Goal: Task Accomplishment & Management: Use online tool/utility

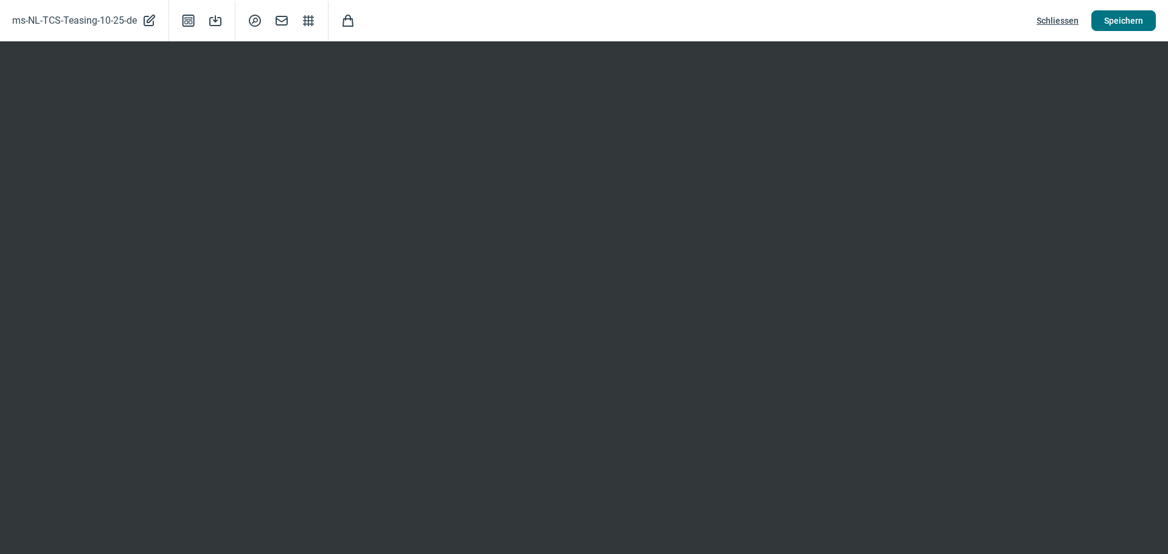
click at [1127, 18] on span "Speichern" at bounding box center [1123, 20] width 39 height 19
click at [282, 22] on span "Mail icon" at bounding box center [281, 20] width 15 height 15
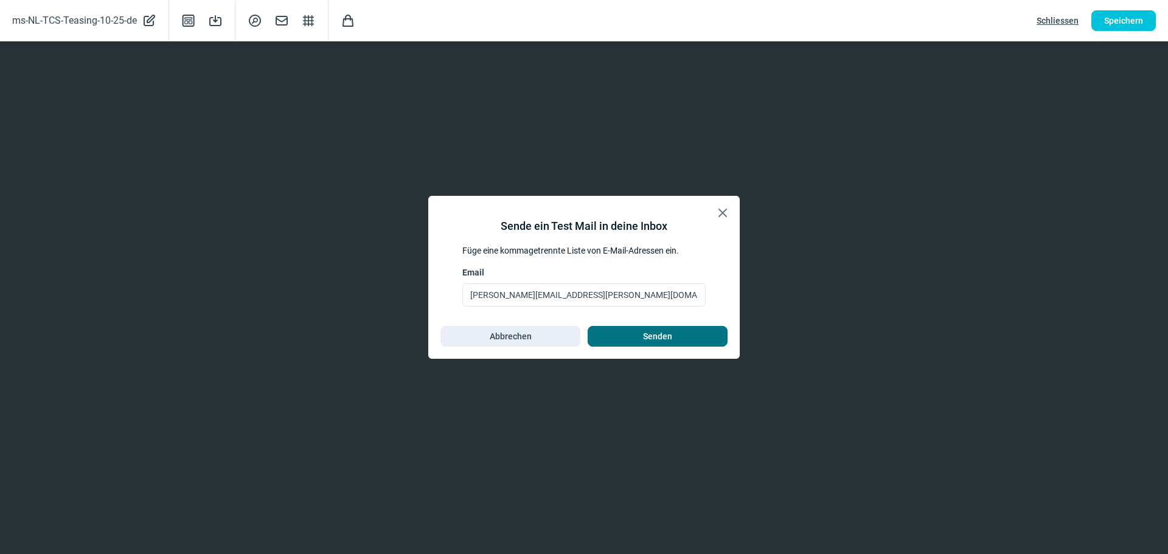
click at [658, 333] on span "Senden" at bounding box center [657, 336] width 29 height 19
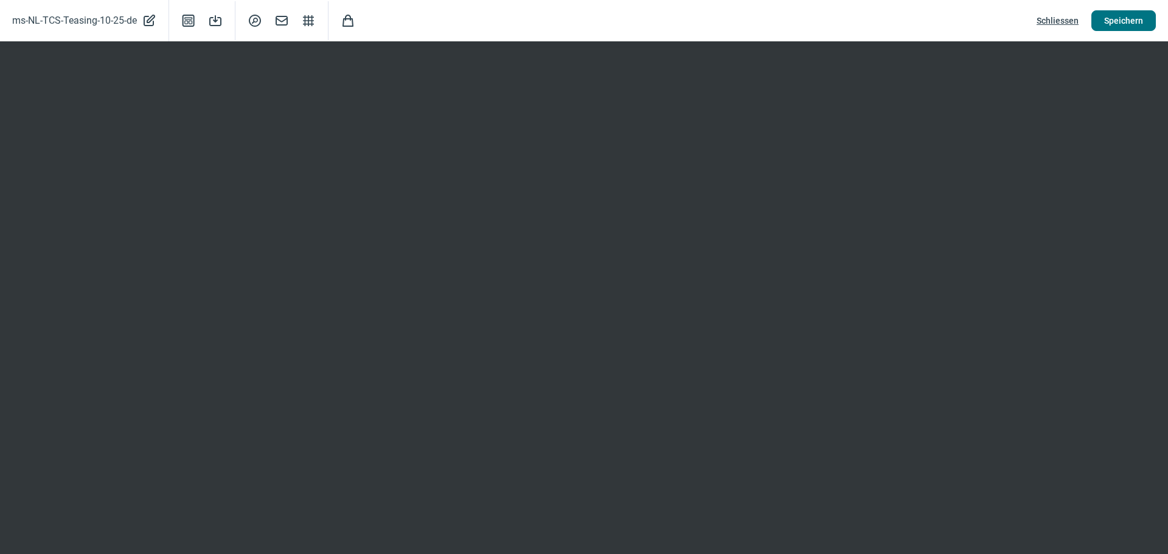
click at [1113, 16] on span "Speichern" at bounding box center [1123, 20] width 39 height 19
click at [1048, 17] on span "Schliessen" at bounding box center [1057, 20] width 42 height 19
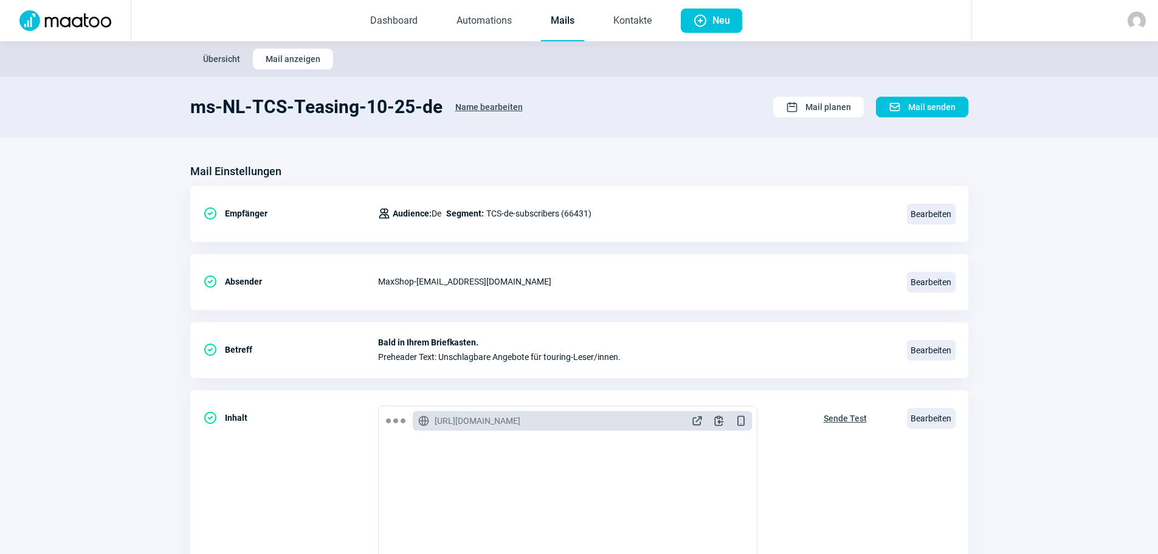
click at [219, 60] on span "Übersicht" at bounding box center [221, 58] width 37 height 19
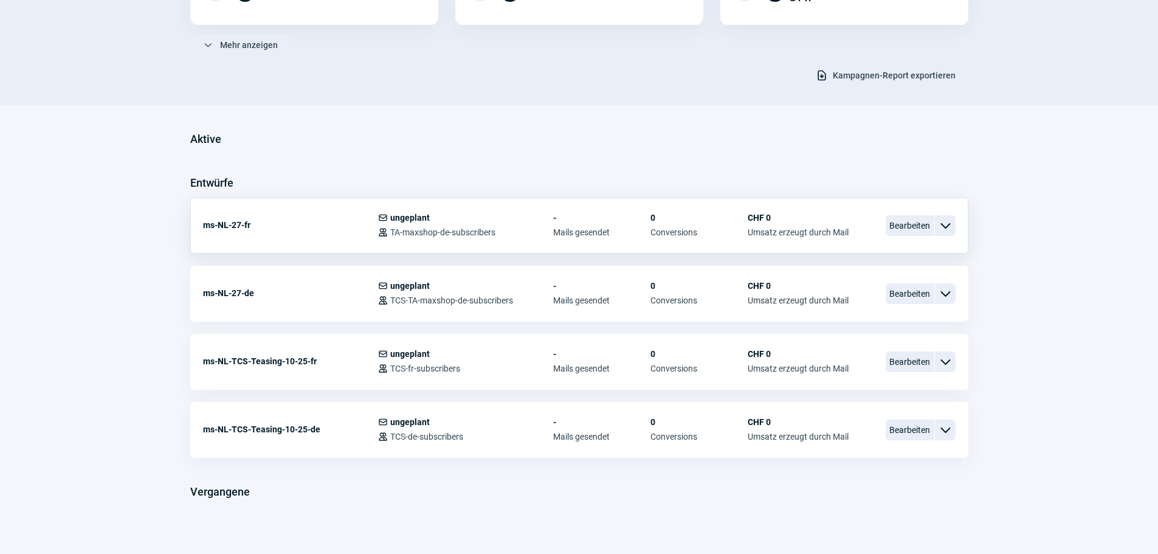
scroll to position [214, 0]
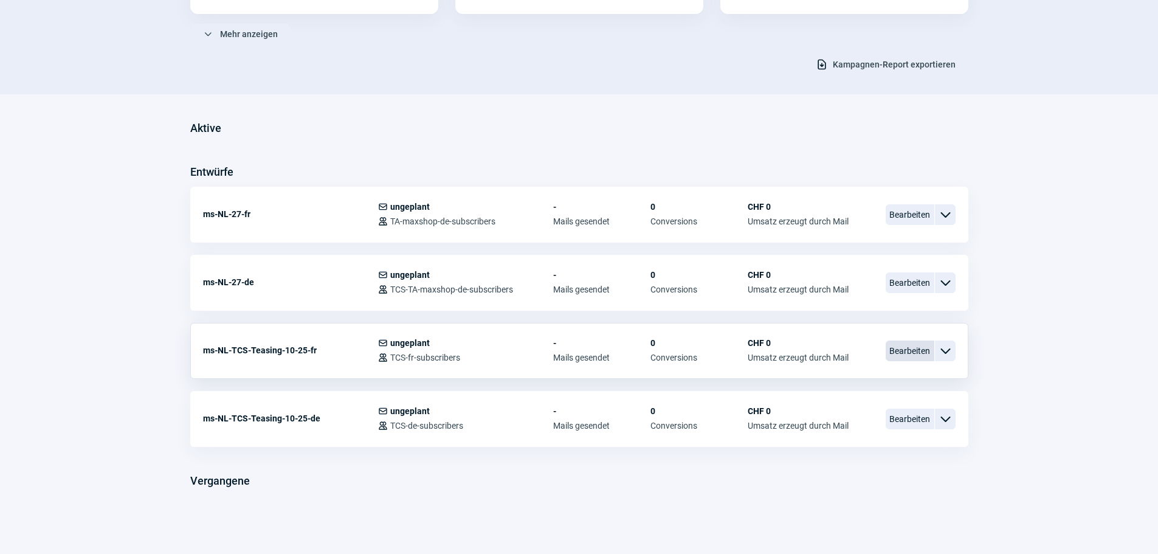
click at [910, 350] on span "Bearbeiten" at bounding box center [910, 351] width 49 height 21
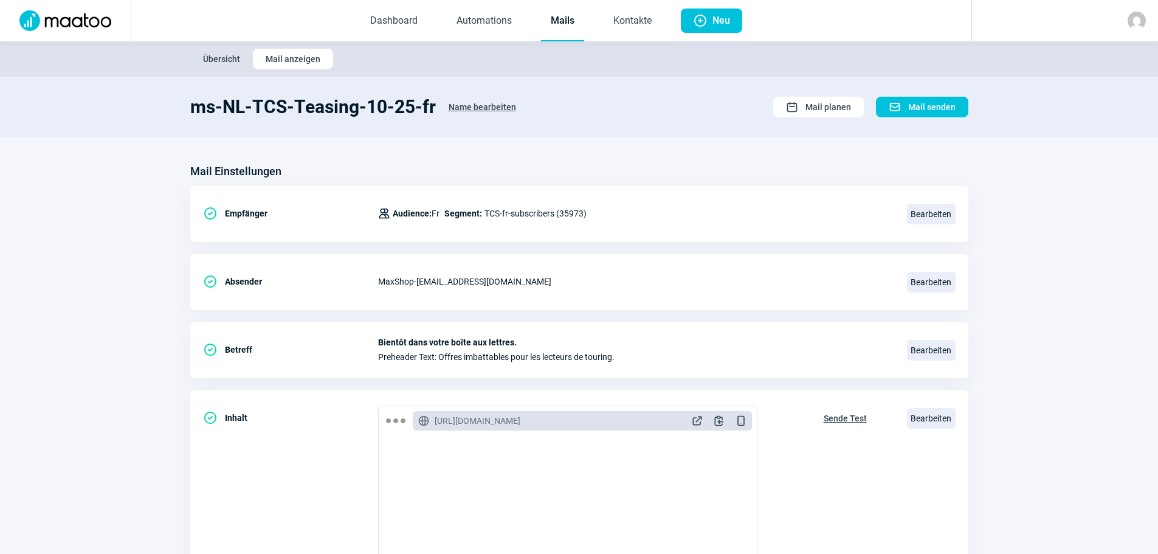
click at [212, 59] on span "Übersicht" at bounding box center [221, 58] width 37 height 19
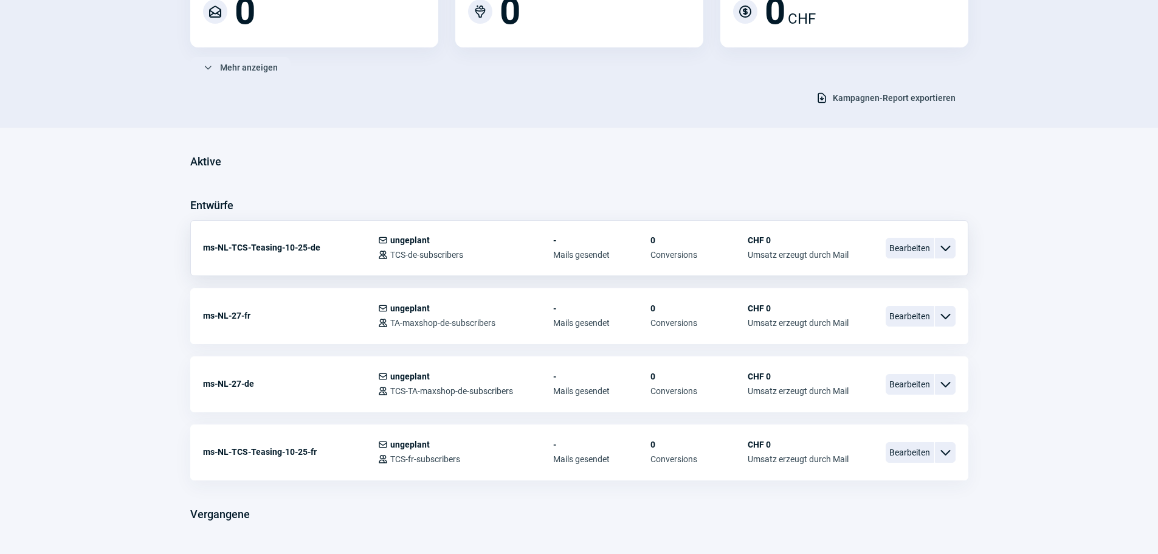
scroll to position [182, 0]
click at [905, 452] on span "Bearbeiten" at bounding box center [910, 450] width 49 height 21
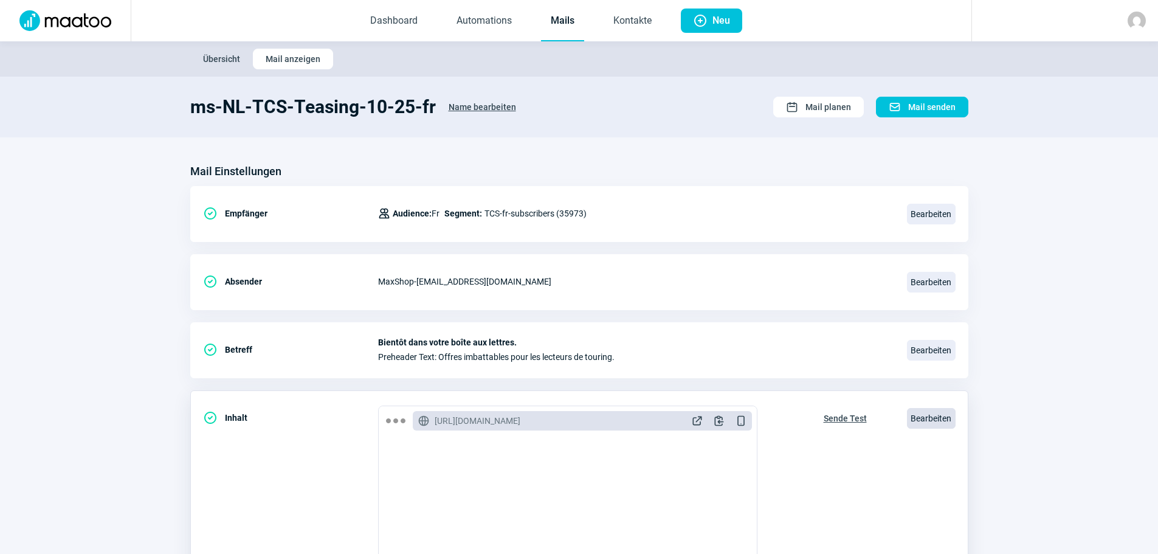
click at [940, 420] on span "Bearbeiten" at bounding box center [931, 418] width 49 height 21
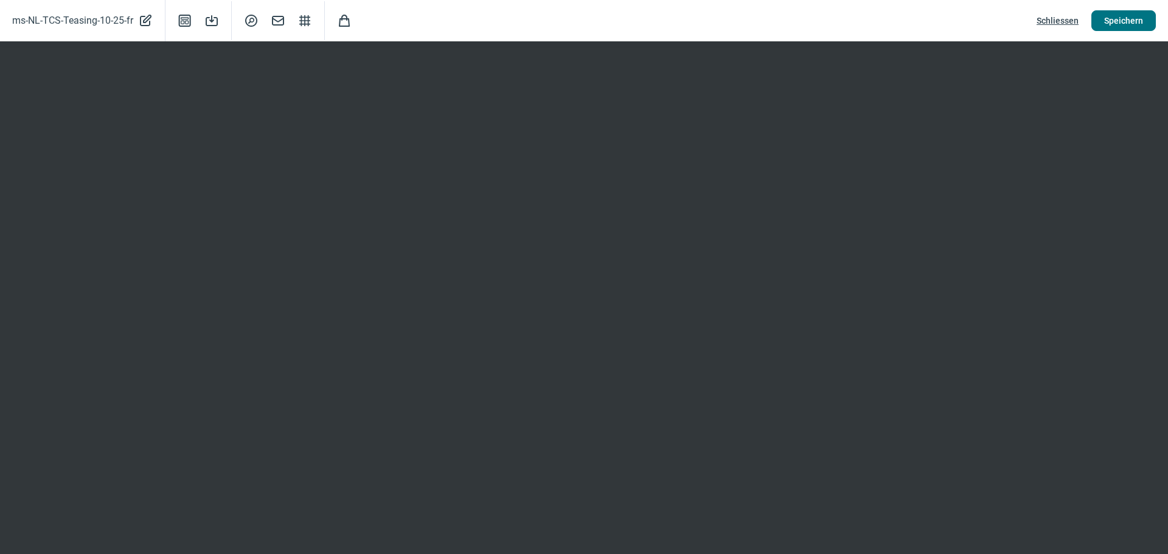
click at [1122, 23] on span "Speichern" at bounding box center [1123, 20] width 39 height 19
click at [280, 22] on span "Mail icon" at bounding box center [278, 20] width 15 height 15
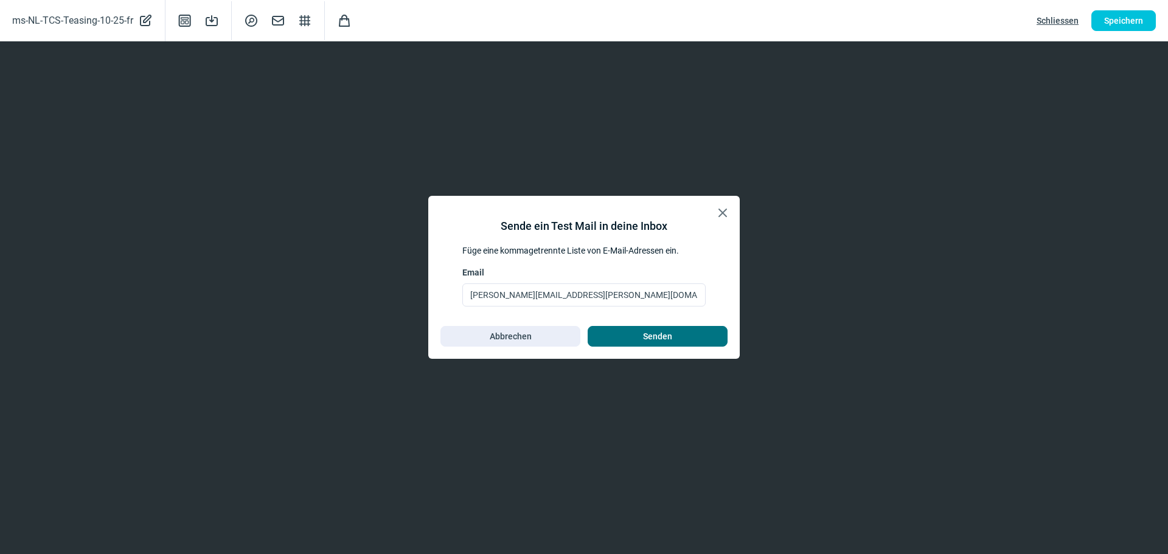
click at [643, 333] on span "Senden" at bounding box center [657, 336] width 29 height 19
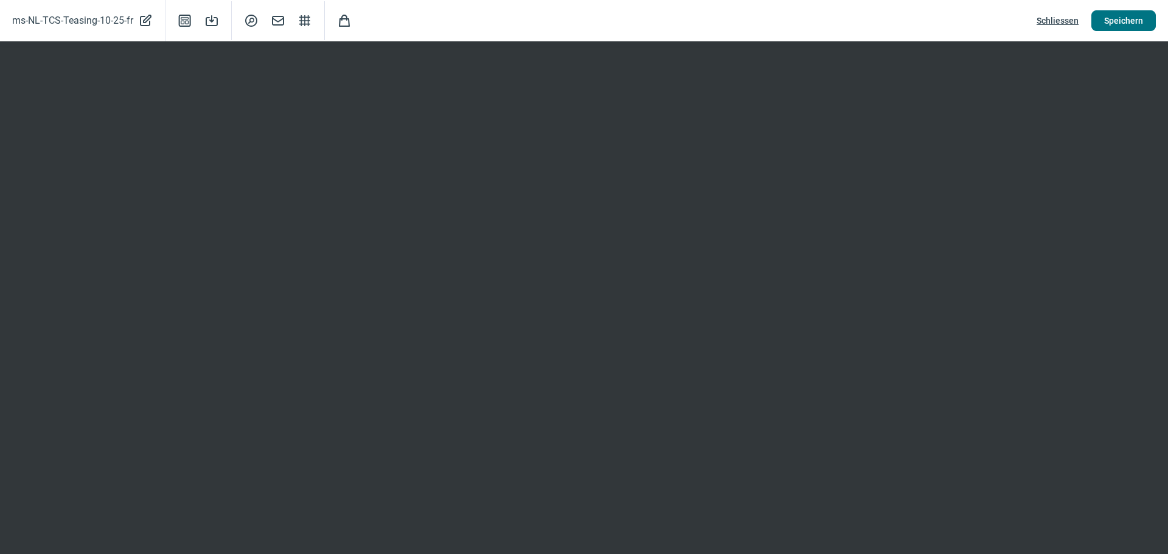
click at [1135, 20] on span "Speichern" at bounding box center [1123, 20] width 39 height 19
click at [1053, 19] on span "Schliessen" at bounding box center [1057, 20] width 42 height 19
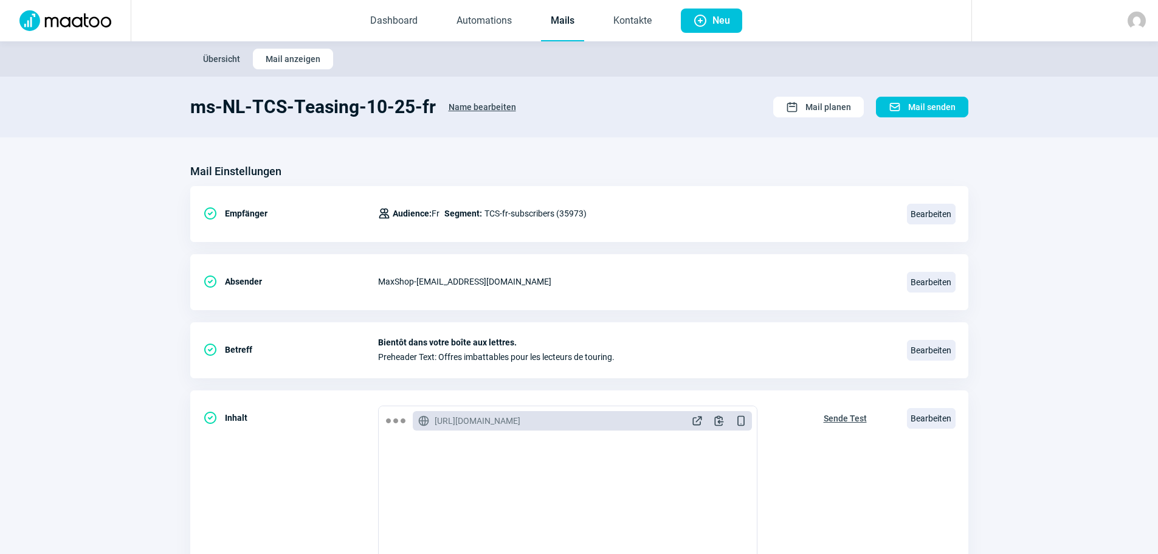
click at [219, 59] on span "Übersicht" at bounding box center [221, 58] width 37 height 19
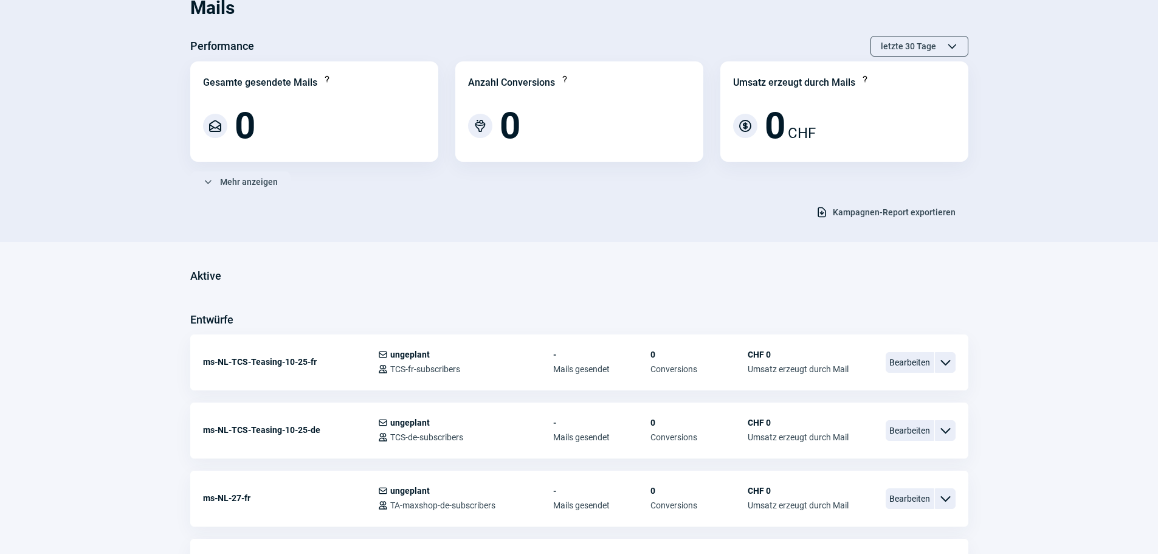
scroll to position [182, 0]
